Goal: Task Accomplishment & Management: Manage account settings

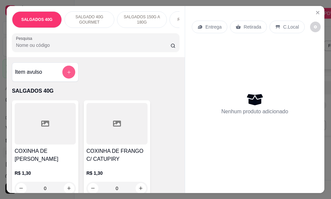
click at [66, 75] on icon "add-separate-item" at bounding box center [68, 72] width 5 height 5
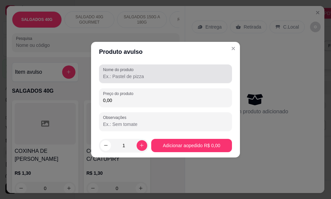
click at [113, 77] on input "Nome do produto" at bounding box center [165, 76] width 125 height 7
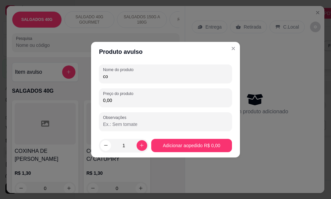
type input "c"
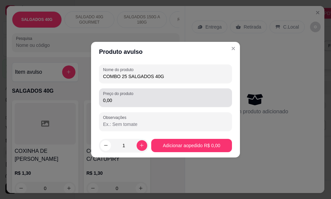
type input "COMBO 25 SALGADOS 40G"
click at [118, 101] on input "0,00" at bounding box center [165, 100] width 125 height 7
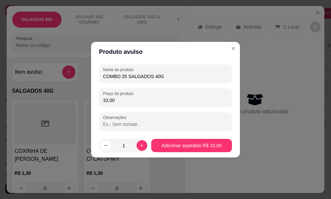
type input "33,00"
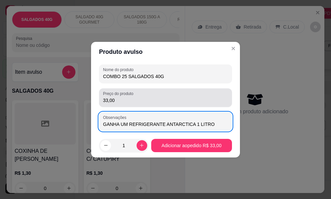
type input "GANHA UM REFRIGERANTE ANTARCTICA 1 LITROS"
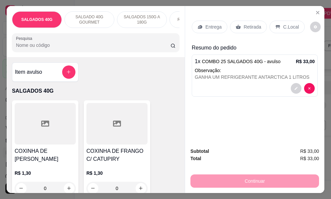
click at [205, 25] on p "Entrega" at bounding box center [213, 27] width 16 height 7
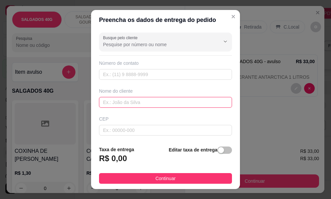
click at [105, 102] on input "text" at bounding box center [165, 102] width 133 height 11
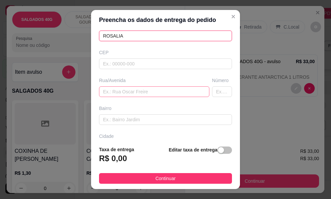
type input "ROSALIA"
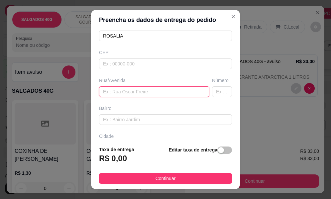
click at [108, 89] on input "text" at bounding box center [154, 91] width 110 height 11
type input "[PERSON_NAME]"
type input "387"
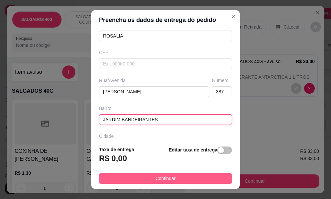
type input "JARDIM BANDEIRANTES"
click at [156, 178] on span "Continuar" at bounding box center [165, 178] width 20 height 7
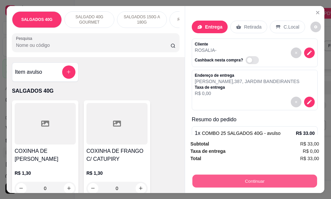
click at [253, 180] on button "Continuar" at bounding box center [254, 181] width 124 height 13
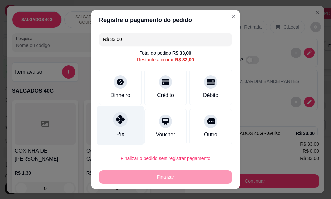
click at [116, 133] on div "Pix" at bounding box center [120, 133] width 8 height 9
type input "R$ 0,00"
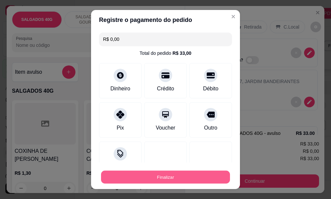
click at [205, 174] on button "Finalizar" at bounding box center [165, 177] width 129 height 13
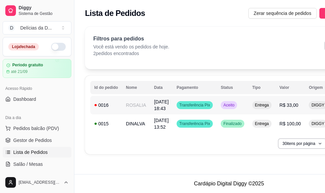
click at [184, 106] on span "Transferência Pix" at bounding box center [195, 105] width 34 height 5
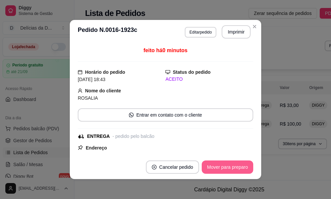
click at [209, 166] on button "Mover para preparo" at bounding box center [226, 166] width 51 height 13
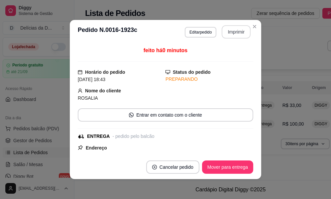
click at [227, 32] on button "Imprimir" at bounding box center [235, 31] width 29 height 13
click at [233, 34] on button "Imprimir" at bounding box center [236, 32] width 28 height 13
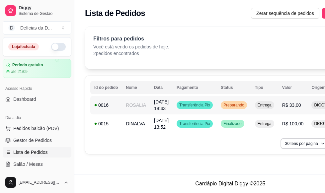
click at [234, 107] on span "Preparando" at bounding box center [234, 105] width 24 height 5
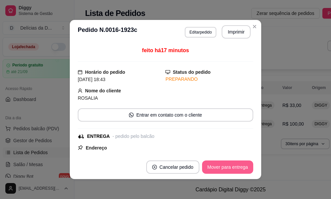
click at [223, 170] on button "Mover para entrega" at bounding box center [227, 166] width 51 height 13
click at [223, 168] on button "Mover para finalizado" at bounding box center [225, 167] width 53 height 13
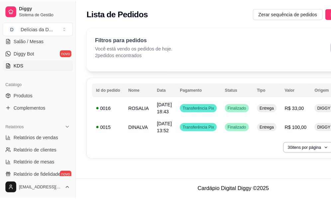
scroll to position [133, 0]
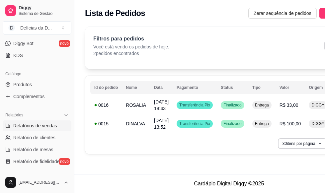
click at [36, 127] on span "Relatórios de vendas" at bounding box center [35, 125] width 44 height 7
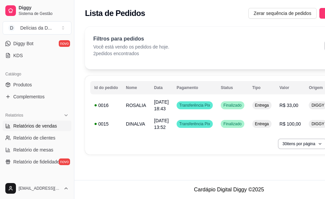
select select "ALL"
select select "0"
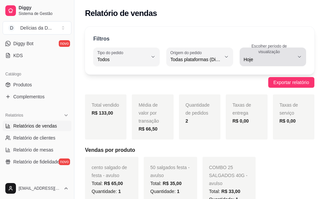
click at [298, 57] on icon "button" at bounding box center [299, 56] width 5 height 5
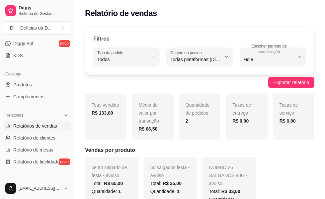
click at [259, 111] on span "15 dias" at bounding box center [269, 108] width 47 height 6
type input "15"
select select "15"
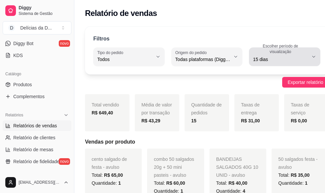
click at [311, 56] on icon "button" at bounding box center [313, 56] width 5 height 5
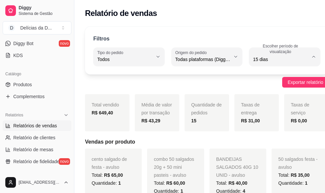
click at [283, 86] on span "Ontem" at bounding box center [277, 86] width 50 height 6
type input "1"
select select "1"
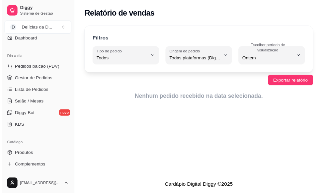
scroll to position [46, 0]
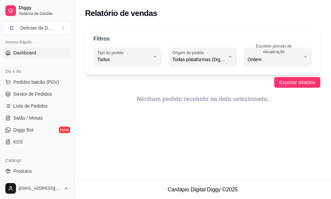
click at [24, 53] on span "Dashboard" at bounding box center [24, 52] width 23 height 7
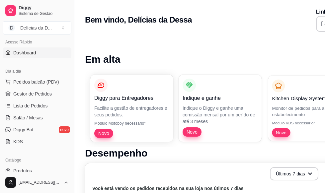
click at [268, 118] on div "Kitchen Display System (KDS) Monitor de pedidos para áreas do estabelecimento M…" at bounding box center [308, 108] width 81 height 65
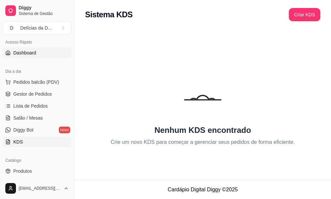
click at [21, 51] on span "Dashboard" at bounding box center [24, 52] width 23 height 7
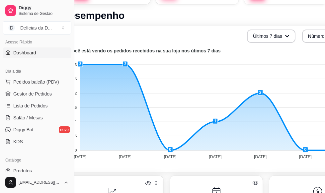
scroll to position [138, 0]
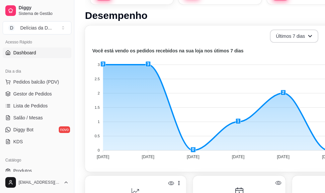
click at [309, 36] on icon "button" at bounding box center [310, 36] width 5 height 5
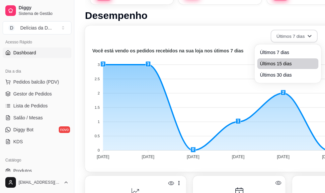
click at [292, 65] on span "Últimos 15 dias" at bounding box center [288, 63] width 56 height 7
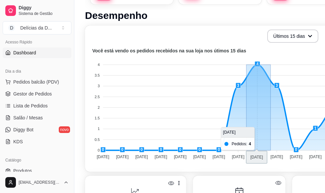
drag, startPoint x: 271, startPoint y: 142, endPoint x: 246, endPoint y: 142, distance: 24.6
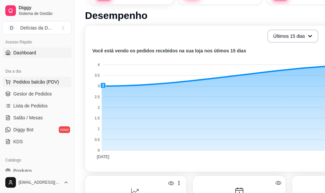
click at [28, 81] on span "Pedidos balcão (PDV)" at bounding box center [36, 82] width 46 height 7
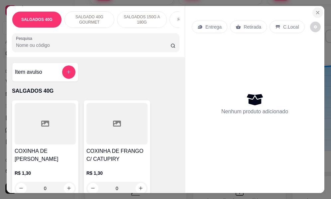
click at [316, 11] on icon "Close" at bounding box center [317, 12] width 3 height 3
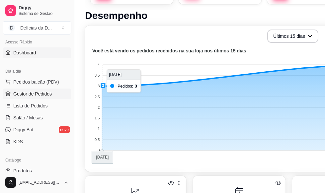
click at [36, 96] on span "Gestor de Pedidos" at bounding box center [32, 94] width 38 height 7
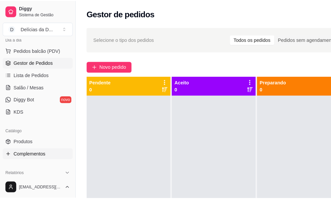
scroll to position [80, 0]
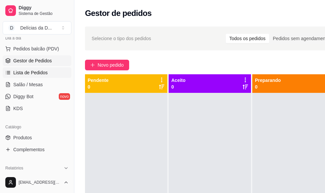
click at [25, 73] on span "Lista de Pedidos" at bounding box center [30, 72] width 35 height 7
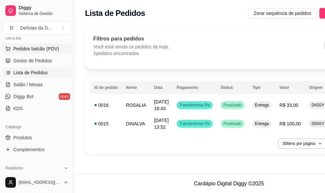
click at [38, 48] on span "Pedidos balcão (PDV)" at bounding box center [36, 48] width 46 height 7
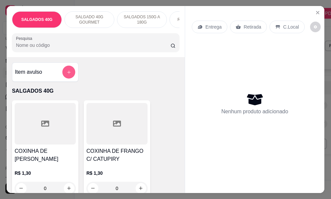
click at [69, 76] on button "add-separate-item" at bounding box center [68, 72] width 13 height 13
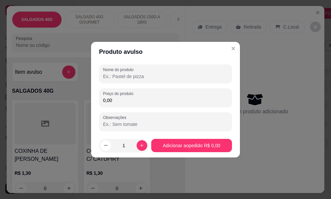
click at [144, 75] on input "Nome do produto" at bounding box center [165, 76] width 125 height 7
type input "COMBO 25 SALGADOS 40G"
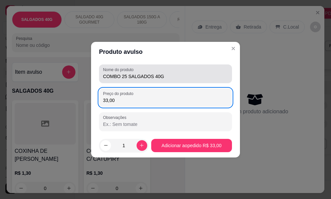
type input "33,00"
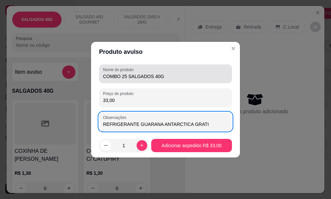
type input "REFRIGERANTE GUARANA ANTARCTICA GRATIS"
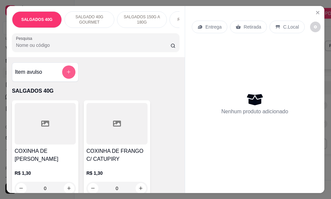
click at [67, 72] on icon "add-separate-item" at bounding box center [68, 71] width 5 height 5
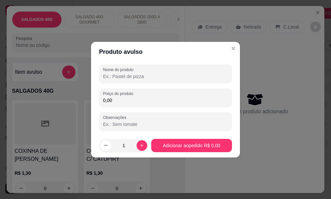
click at [138, 73] on input "Nome do produto" at bounding box center [165, 76] width 125 height 7
click at [138, 79] on input "Nome do produto" at bounding box center [165, 76] width 125 height 7
type input "COMBO 25 SALGADOS 40G"
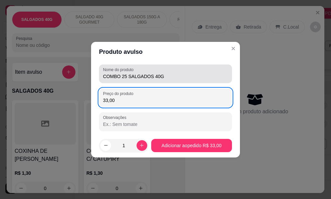
type input "33,00"
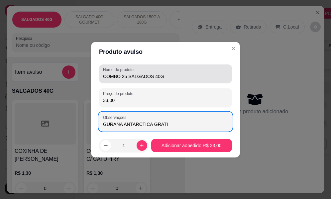
type input "GURANA ANTARCTICA GRATIS"
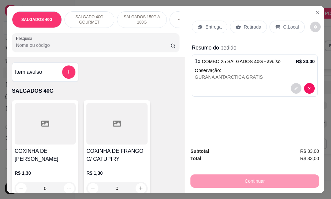
click at [209, 24] on p "Entrega" at bounding box center [213, 27] width 16 height 7
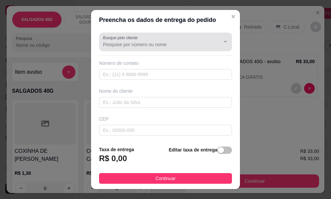
click at [157, 43] on input "Busque pelo cliente" at bounding box center [156, 44] width 106 height 7
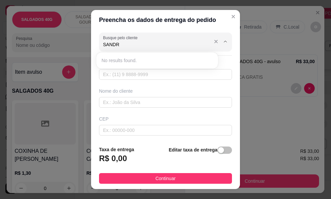
type input "[PERSON_NAME]"
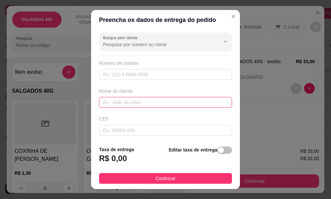
click at [118, 104] on input "text" at bounding box center [165, 102] width 133 height 11
type input "[PERSON_NAME]"
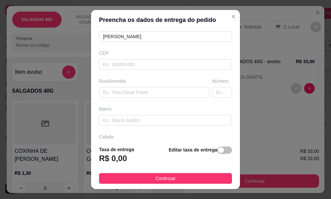
scroll to position [73, 0]
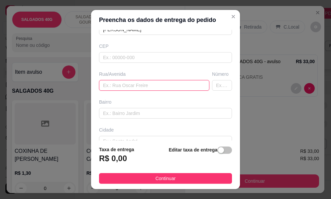
click at [155, 83] on input "text" at bounding box center [154, 85] width 110 height 11
type input "10"
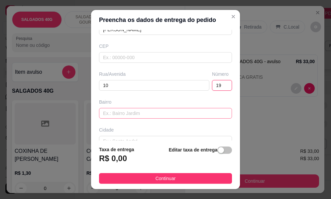
type input "19"
click at [112, 113] on input "text" at bounding box center [165, 113] width 133 height 11
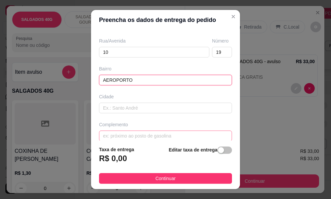
type input "AEROPORTO"
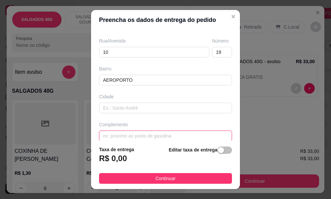
click at [184, 134] on input "text" at bounding box center [165, 135] width 133 height 11
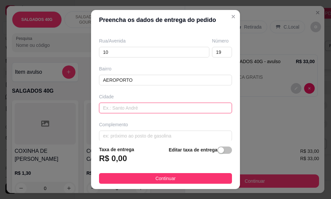
click at [168, 104] on input "text" at bounding box center [165, 108] width 133 height 11
type input "[PERSON_NAME]"
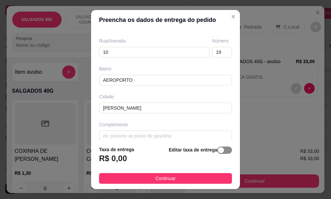
click at [218, 150] on div "button" at bounding box center [221, 150] width 6 height 6
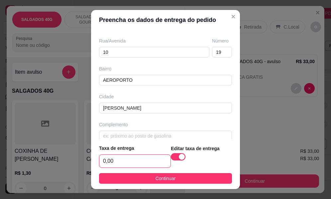
click at [125, 160] on input "0,00" at bounding box center [134, 161] width 71 height 13
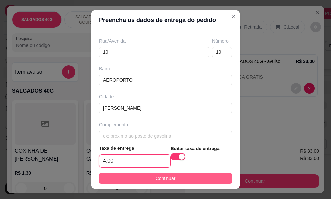
type input "4,00"
click at [178, 179] on button "Continuar" at bounding box center [165, 178] width 133 height 11
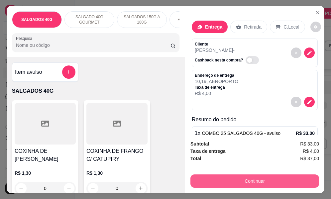
click at [257, 180] on button "Continuar" at bounding box center [254, 180] width 128 height 13
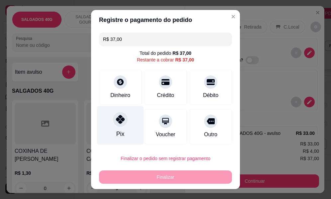
click at [116, 121] on icon at bounding box center [120, 119] width 9 height 9
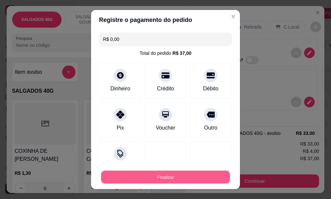
click at [167, 176] on button "Finalizar" at bounding box center [165, 177] width 129 height 13
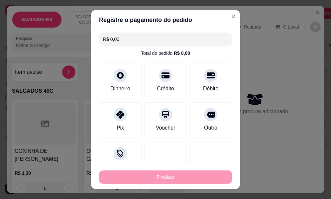
type input "-R$ 37,00"
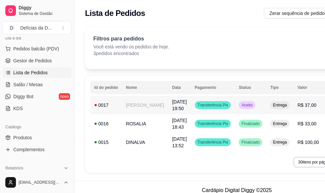
click at [137, 105] on td "[PERSON_NAME]" at bounding box center [145, 105] width 46 height 19
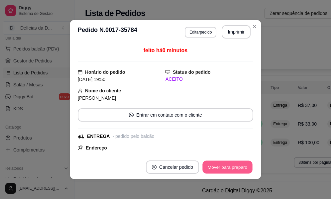
click at [214, 169] on button "Mover para preparo" at bounding box center [227, 167] width 50 height 13
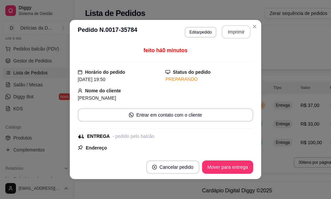
click at [235, 31] on button "Imprimir" at bounding box center [235, 31] width 29 height 13
click at [235, 32] on button "Imprimir" at bounding box center [235, 31] width 29 height 13
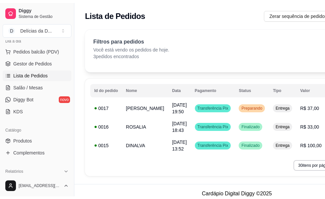
scroll to position [113, 0]
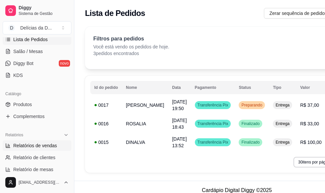
click at [28, 145] on span "Relatórios de vendas" at bounding box center [35, 145] width 44 height 7
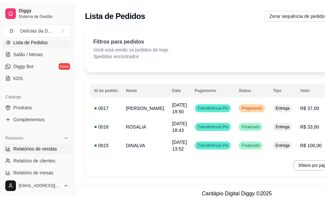
select select "ALL"
select select "0"
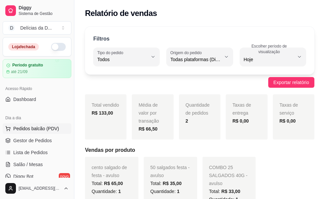
click at [37, 127] on span "Pedidos balcão (PDV)" at bounding box center [36, 128] width 46 height 7
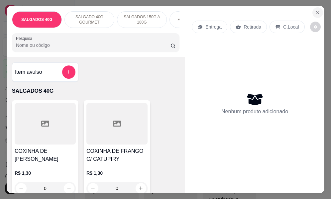
click at [315, 10] on icon "Close" at bounding box center [317, 12] width 5 height 5
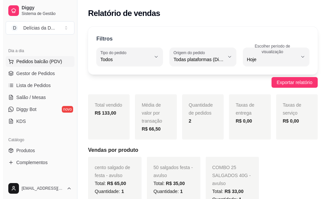
scroll to position [100, 0]
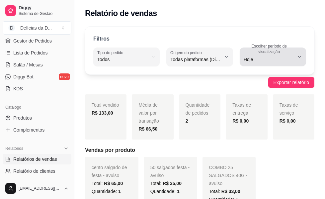
click at [297, 55] on icon "button" at bounding box center [299, 56] width 5 height 5
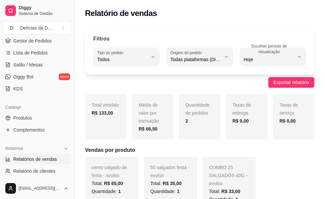
click at [266, 110] on span "15 dias" at bounding box center [269, 108] width 47 height 6
type input "15"
select select "15"
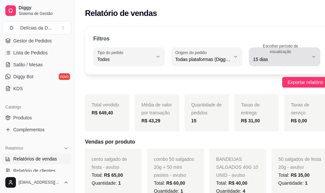
click at [311, 56] on icon "button" at bounding box center [313, 56] width 5 height 5
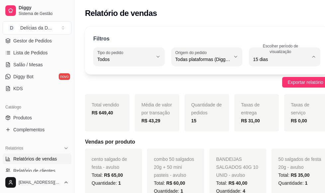
click at [279, 88] on span "Ontem" at bounding box center [277, 86] width 50 height 6
type input "1"
select select "1"
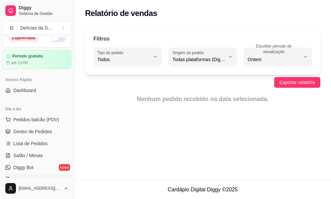
scroll to position [0, 0]
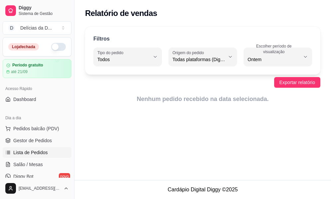
click at [26, 154] on span "Lista de Pedidos" at bounding box center [30, 152] width 35 height 7
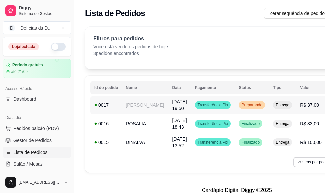
click at [136, 106] on td "[PERSON_NAME]" at bounding box center [145, 105] width 46 height 19
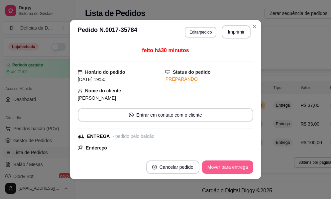
click at [218, 168] on button "Mover para entrega" at bounding box center [227, 166] width 51 height 13
click at [227, 166] on button "Mover para finalizado" at bounding box center [225, 167] width 53 height 13
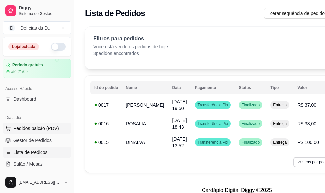
click at [38, 128] on span "Pedidos balcão (PDV)" at bounding box center [36, 128] width 46 height 7
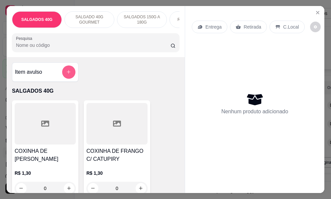
click at [66, 78] on button "add-separate-item" at bounding box center [68, 71] width 13 height 13
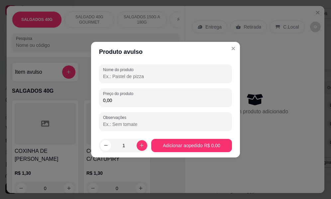
click at [143, 75] on input "Nome do produto" at bounding box center [165, 76] width 125 height 7
type input "COMBO 25 SALGADOS 40G"
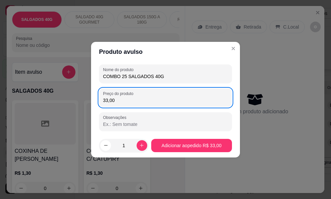
type input "33,00"
click at [127, 123] on input "Observações" at bounding box center [165, 124] width 125 height 7
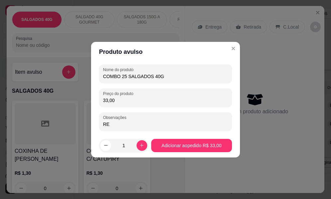
type input "R"
type input "GUARANA ANTARCTICA GRATIS"
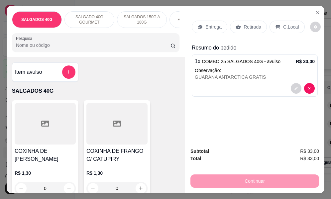
click at [213, 26] on p "Entrega" at bounding box center [213, 27] width 16 height 7
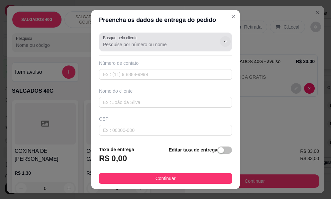
click at [222, 41] on icon "Show suggestions" at bounding box center [224, 41] width 5 height 5
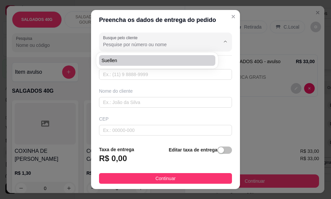
click at [159, 41] on input "Busque pelo cliente" at bounding box center [156, 44] width 106 height 7
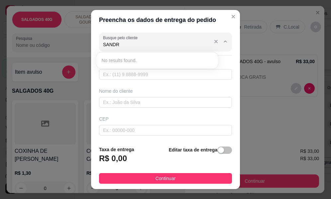
type input "[PERSON_NAME]"
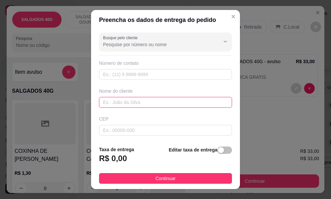
click at [123, 100] on input "text" at bounding box center [165, 102] width 133 height 11
type input "[PERSON_NAME]"
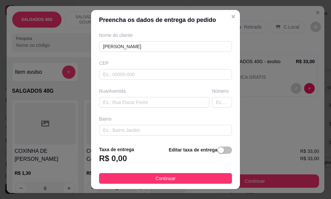
scroll to position [60, 0]
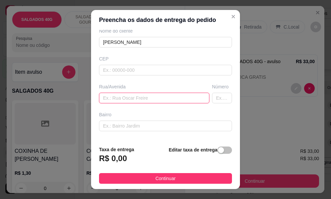
click at [146, 99] on input "text" at bounding box center [154, 98] width 110 height 11
type input "10"
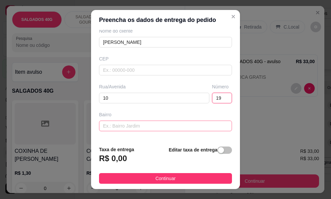
type input "19"
click at [143, 127] on input "text" at bounding box center [165, 125] width 133 height 11
type input "AEROPORTO"
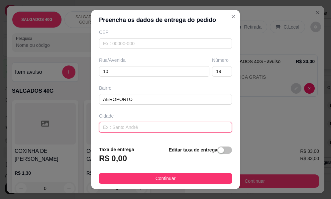
click at [183, 128] on input "text" at bounding box center [165, 127] width 133 height 11
type input "[PERSON_NAME]"
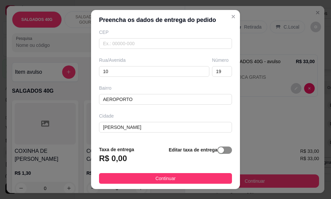
click at [220, 151] on span "button" at bounding box center [224, 149] width 15 height 7
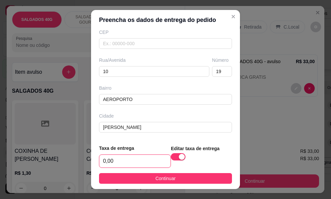
click at [142, 162] on input "0,00" at bounding box center [134, 161] width 71 height 13
type input "4,00"
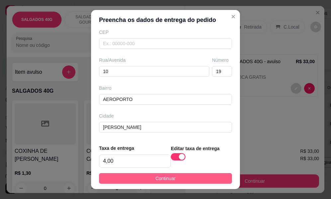
click at [162, 180] on span "Continuar" at bounding box center [165, 178] width 20 height 7
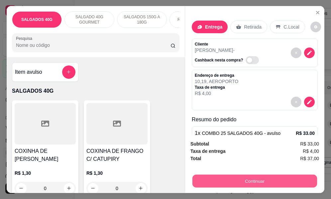
click at [268, 178] on button "Continuar" at bounding box center [254, 181] width 124 height 13
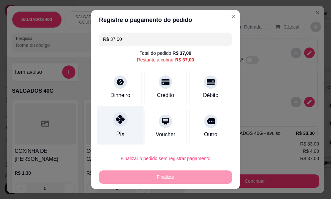
click at [116, 121] on icon at bounding box center [120, 119] width 9 height 9
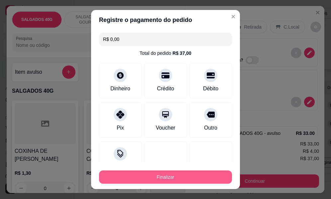
click at [171, 179] on button "Finalizar" at bounding box center [165, 176] width 133 height 13
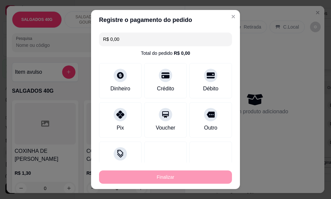
type input "-R$ 37,00"
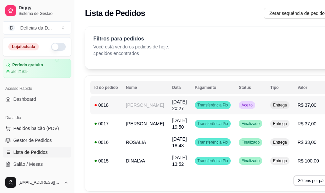
click at [138, 105] on td "[PERSON_NAME]" at bounding box center [145, 105] width 46 height 19
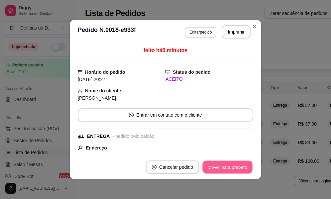
click at [215, 165] on button "Mover para preparo" at bounding box center [227, 167] width 50 height 13
click at [214, 165] on button "Mover para entrega" at bounding box center [227, 166] width 51 height 13
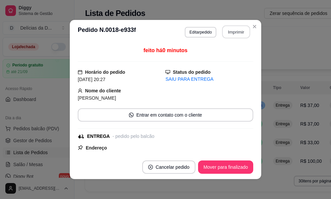
click at [230, 33] on button "Imprimir" at bounding box center [236, 32] width 28 height 13
click at [235, 32] on button "Imprimir" at bounding box center [236, 32] width 28 height 13
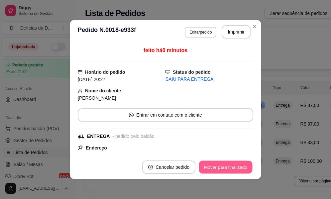
click at [231, 168] on button "Mover para finalizado" at bounding box center [225, 167] width 53 height 13
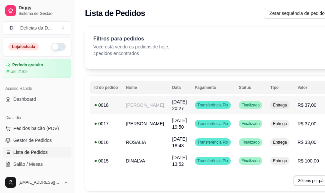
click at [137, 108] on td "[PERSON_NAME]" at bounding box center [145, 105] width 46 height 19
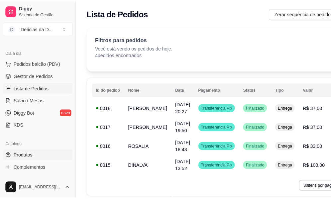
scroll to position [100, 0]
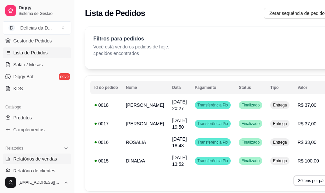
click at [41, 159] on span "Relatórios de vendas" at bounding box center [35, 159] width 44 height 7
select select "ALL"
select select "0"
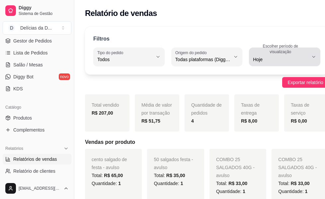
click at [296, 58] on button "Escolher período de visualização Hoje" at bounding box center [284, 56] width 71 height 19
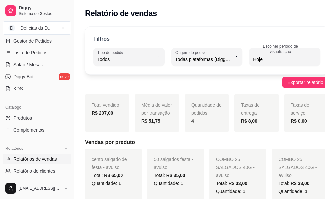
click at [273, 110] on span "15 dias" at bounding box center [269, 108] width 47 height 6
type input "15"
select select "15"
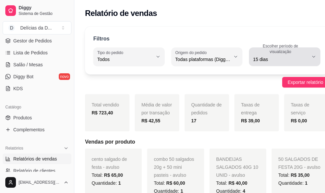
click at [312, 57] on icon "button" at bounding box center [313, 56] width 3 height 1
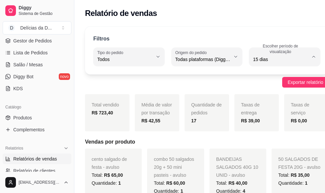
click at [279, 99] on span "7 dias" at bounding box center [277, 97] width 50 height 6
type input "7"
select select "7"
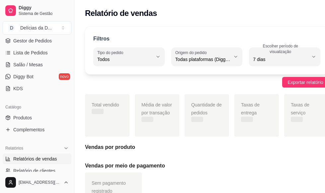
click at [308, 54] on button "Escolher período de visualização 7 dias" at bounding box center [284, 56] width 71 height 19
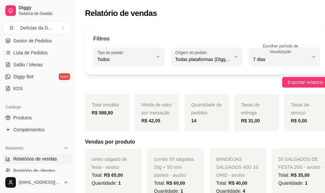
click at [264, 87] on span "Ontem" at bounding box center [271, 86] width 48 height 6
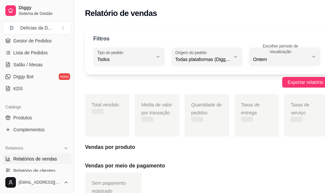
type input "1"
select select "1"
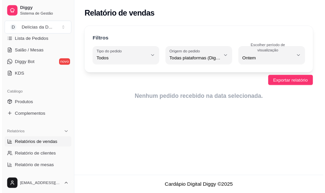
scroll to position [13, 0]
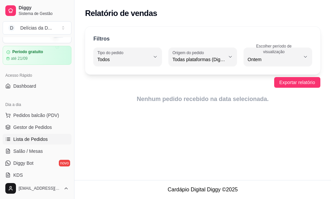
click at [27, 143] on link "Lista de Pedidos" at bounding box center [37, 139] width 69 height 11
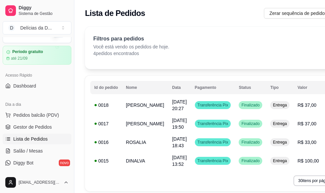
click at [3, 134] on link "Lista de Pedidos" at bounding box center [37, 139] width 69 height 11
